Goal: Transaction & Acquisition: Purchase product/service

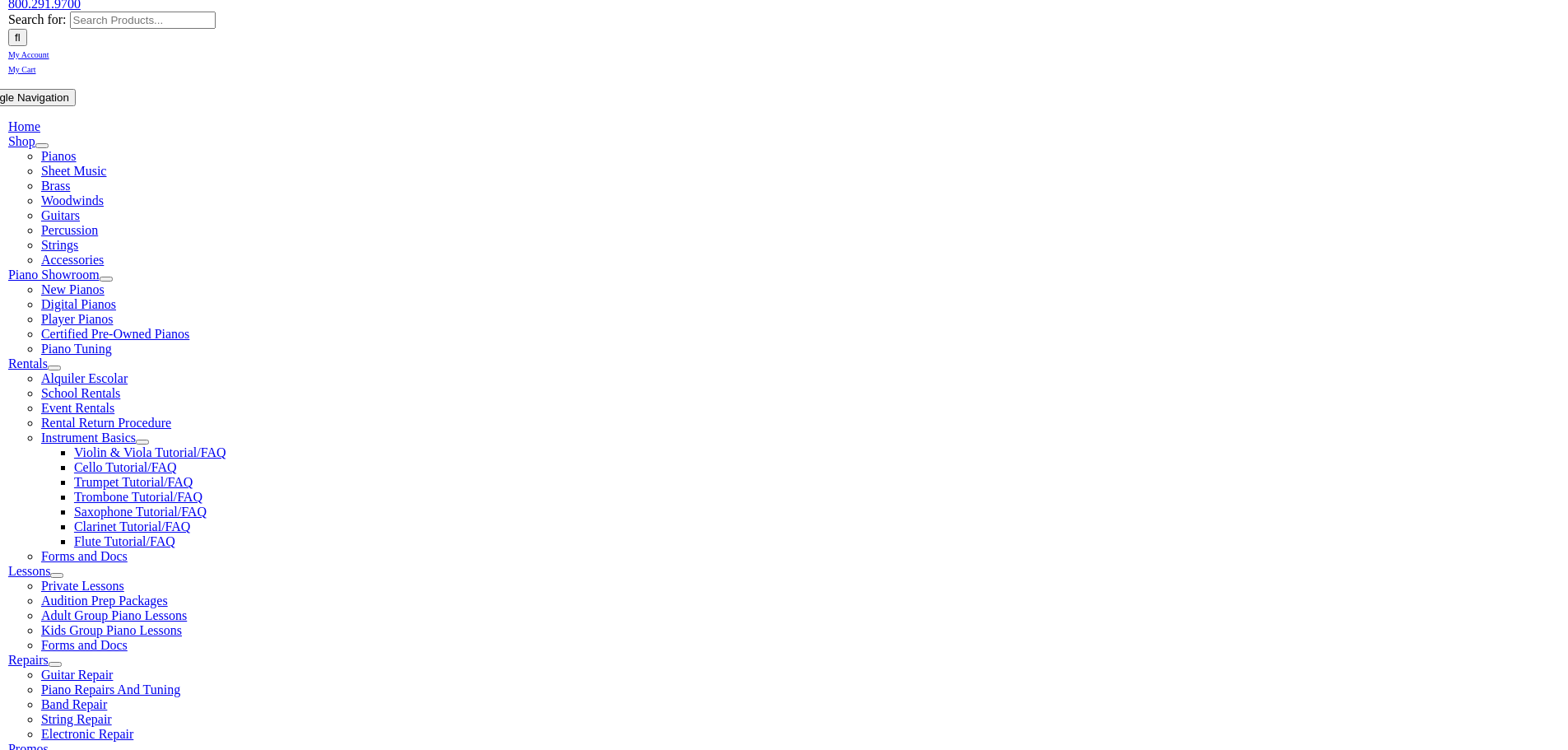
scroll to position [247, 0]
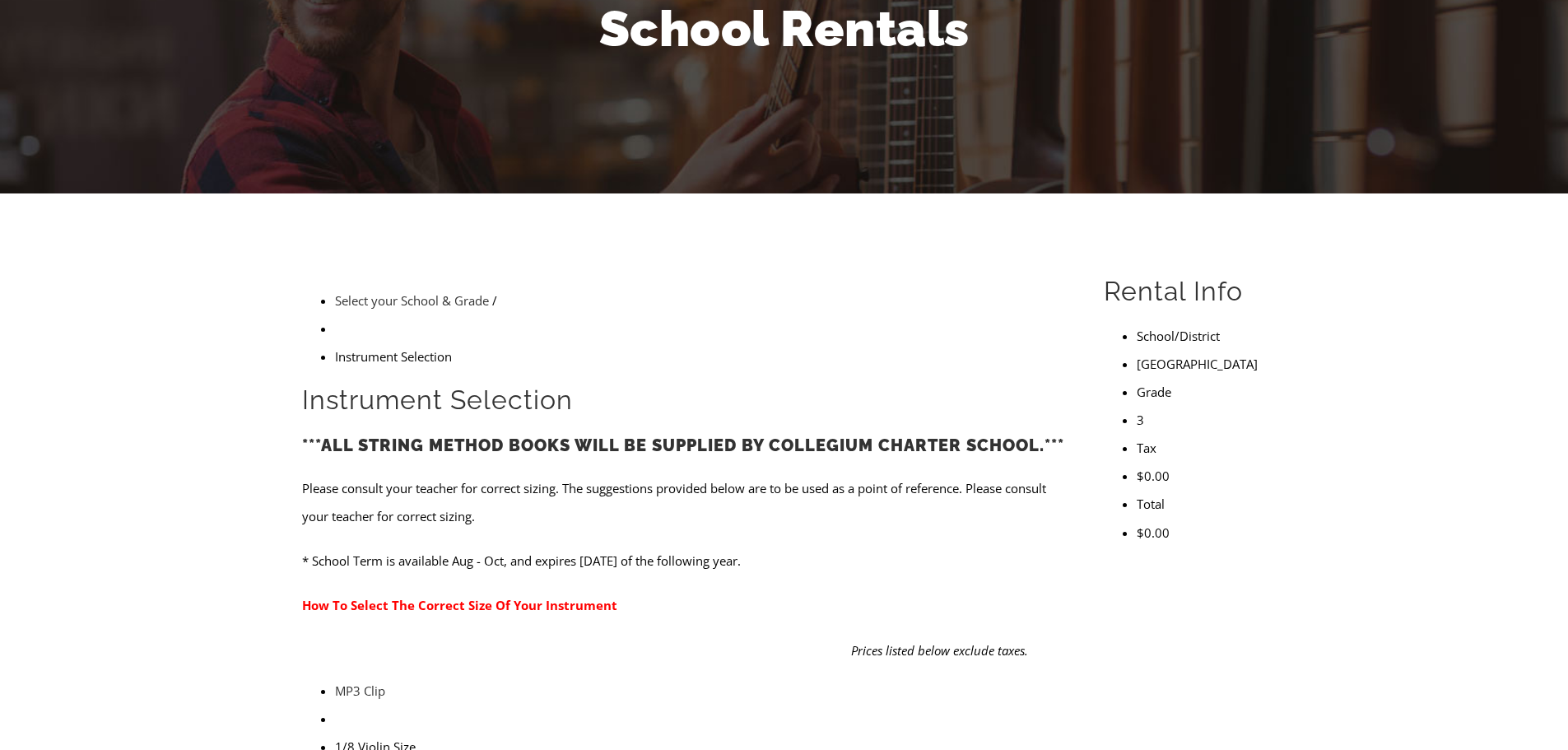
scroll to position [330, 0]
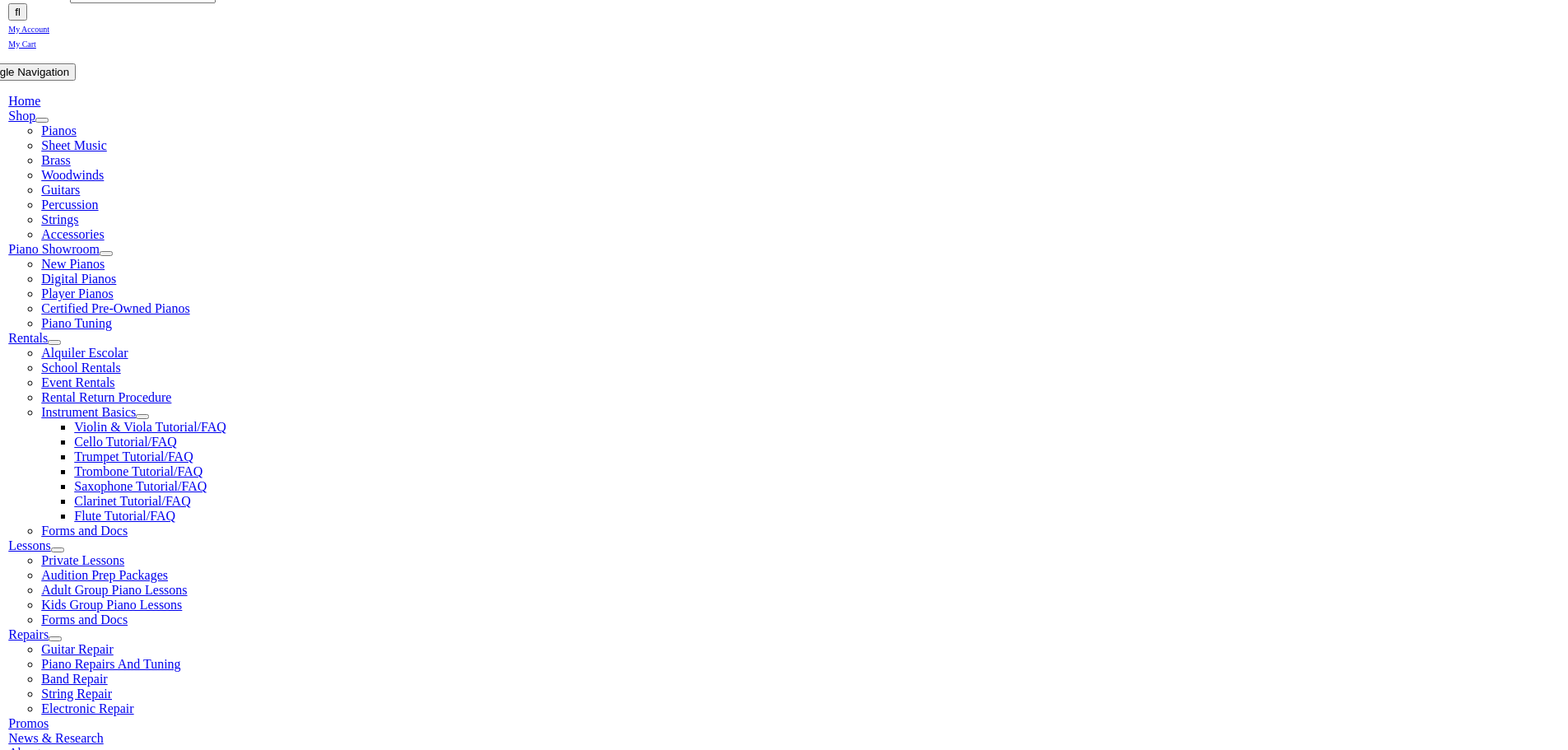
scroll to position [247, 0]
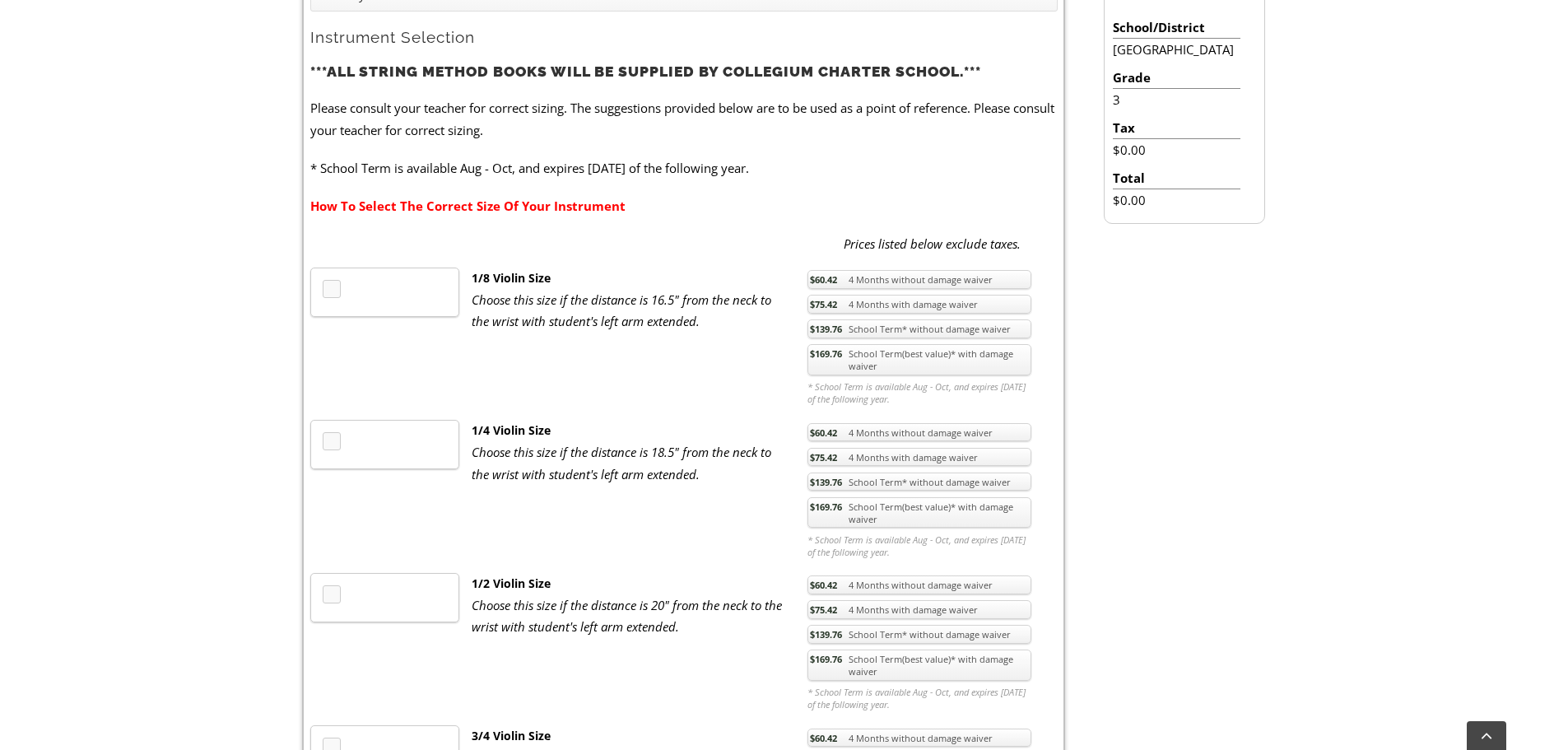
scroll to position [494, 0]
